Goal: Find specific page/section: Find specific page/section

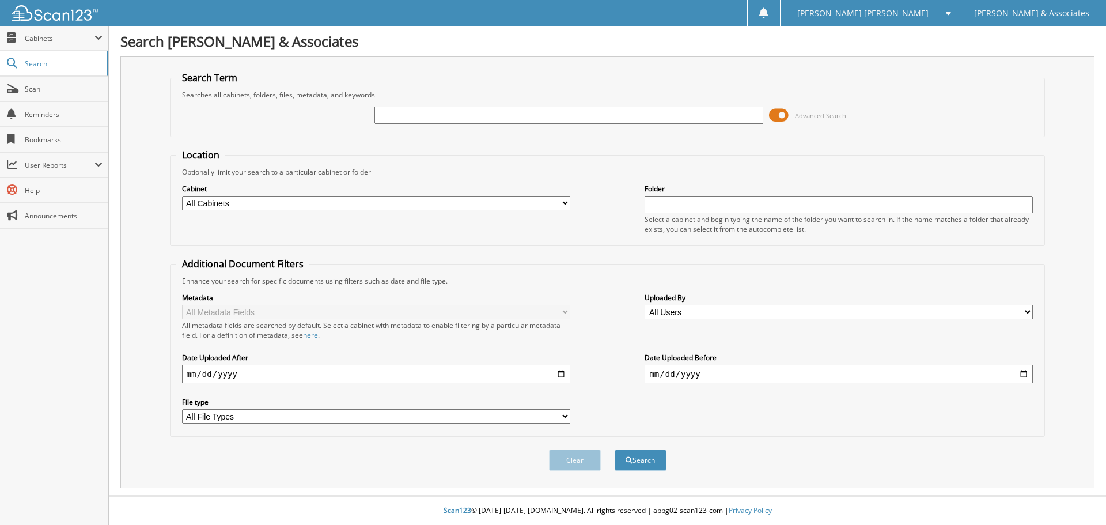
click at [775, 115] on span at bounding box center [779, 115] width 20 height 17
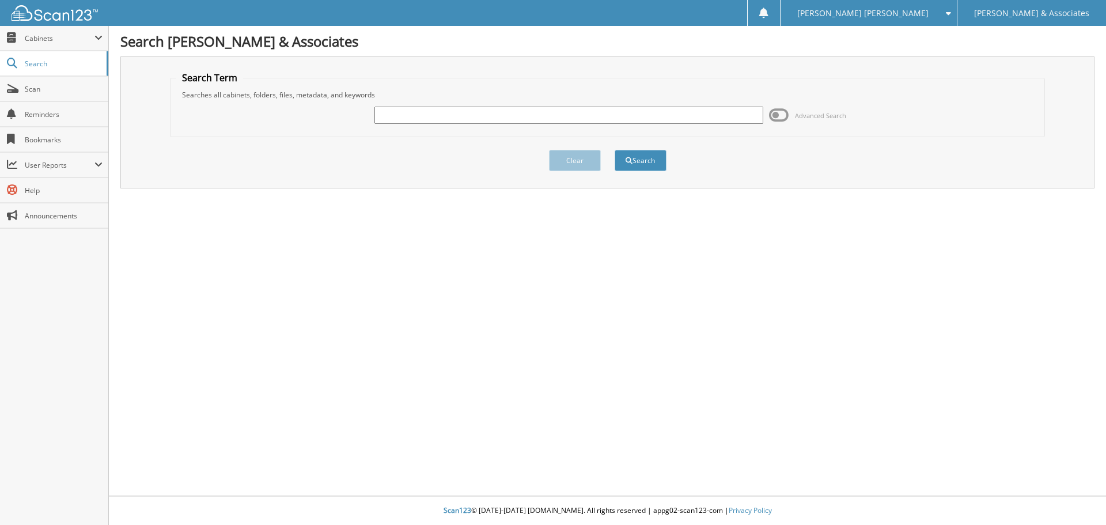
click at [436, 115] on input "text" at bounding box center [568, 115] width 388 height 17
type input "67016908"
click at [615, 150] on button "Search" at bounding box center [641, 160] width 52 height 21
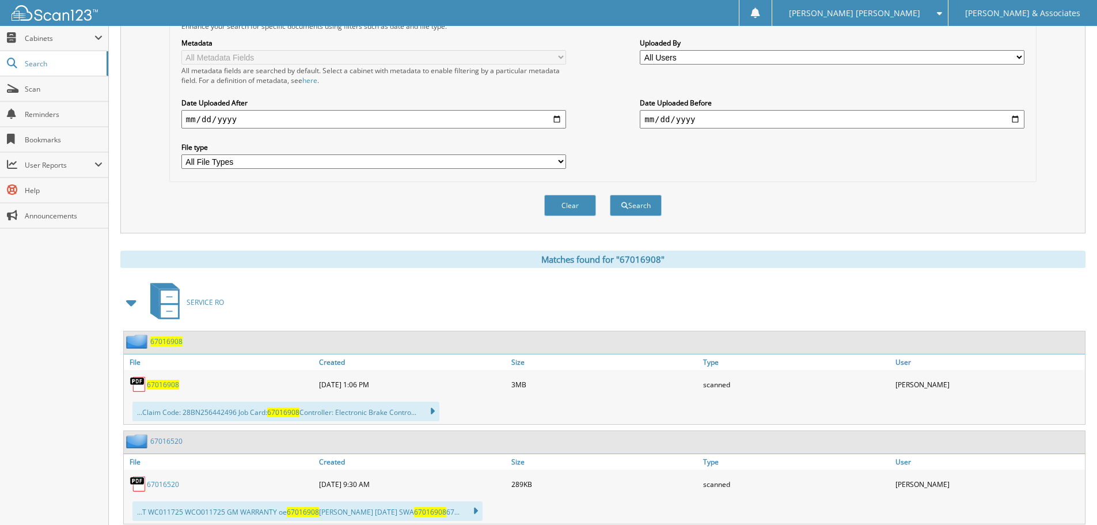
scroll to position [288, 0]
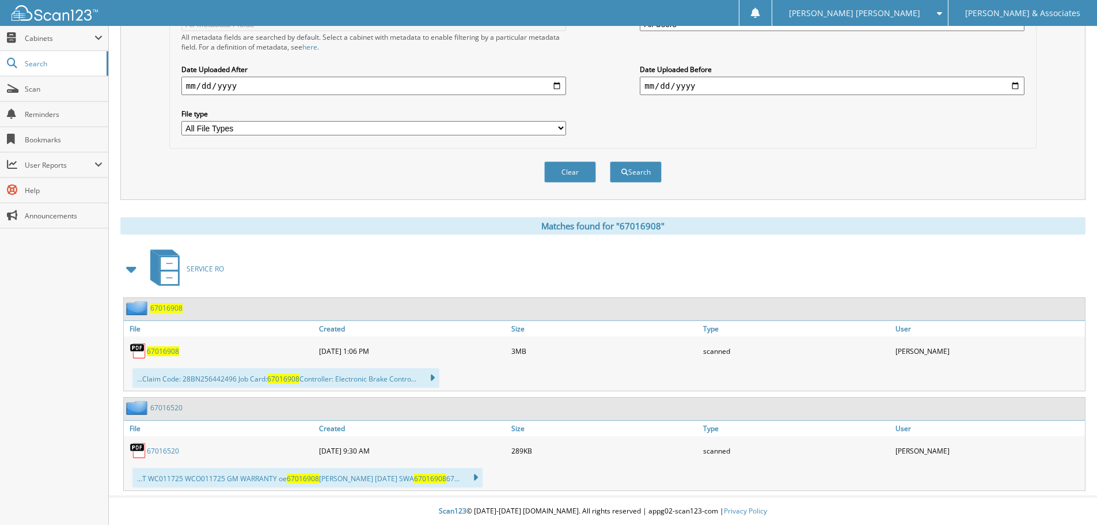
click at [168, 355] on span "67016908" at bounding box center [163, 351] width 32 height 10
